Goal: Navigation & Orientation: Find specific page/section

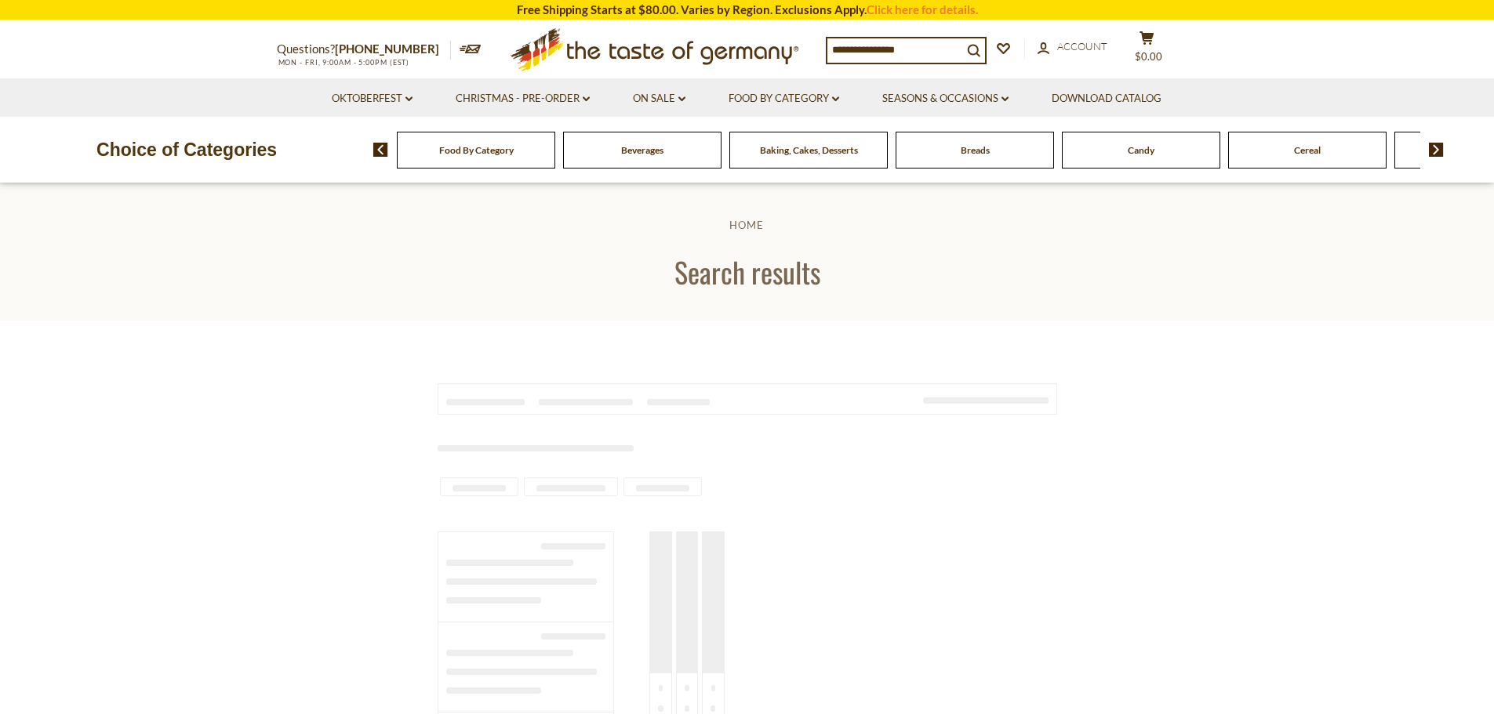
type input "**********"
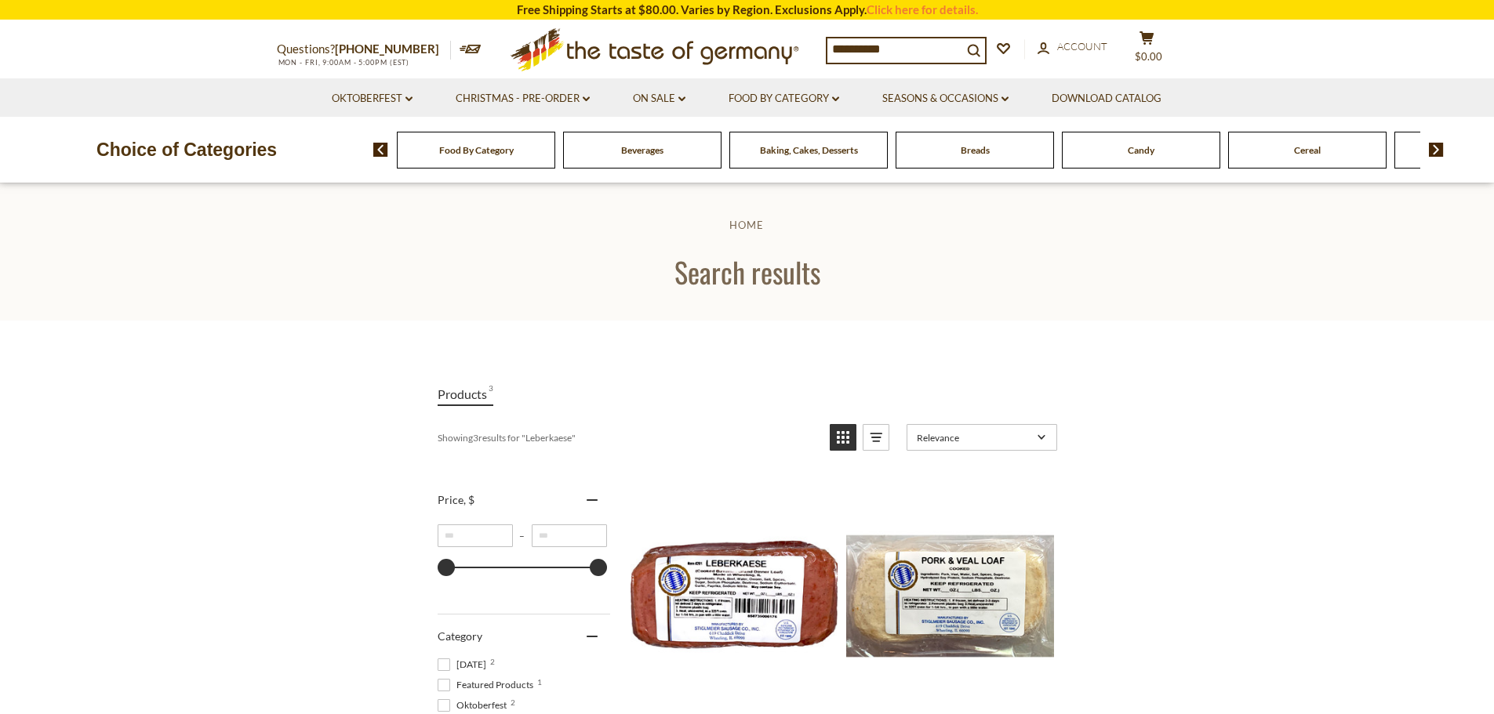
click at [1440, 151] on img at bounding box center [1436, 150] width 15 height 14
click at [1440, 147] on img at bounding box center [1436, 150] width 15 height 14
click at [1432, 146] on img at bounding box center [1436, 150] width 15 height 14
click at [1121, 154] on span "Cheese & Dairy" at bounding box center [1141, 150] width 63 height 12
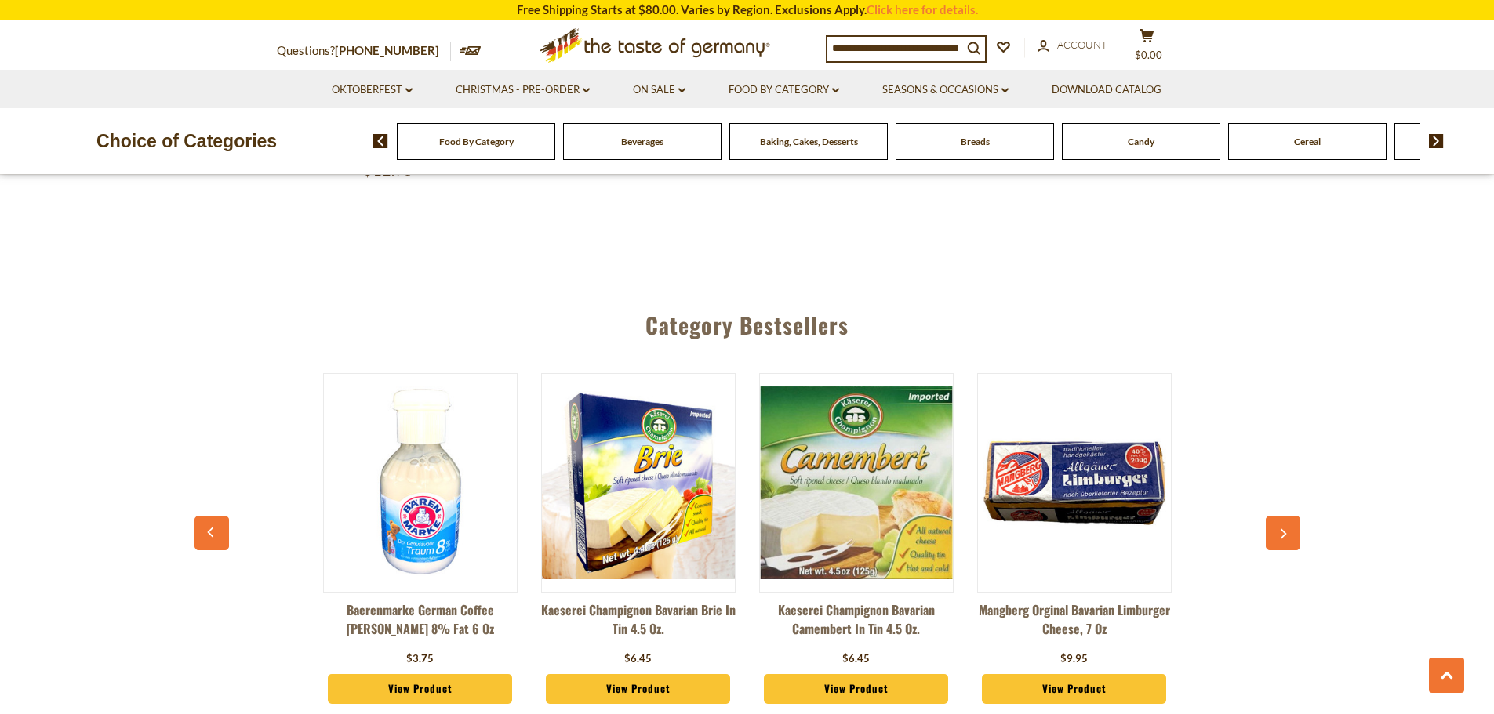
scroll to position [2431, 0]
